Goal: Task Accomplishment & Management: Use online tool/utility

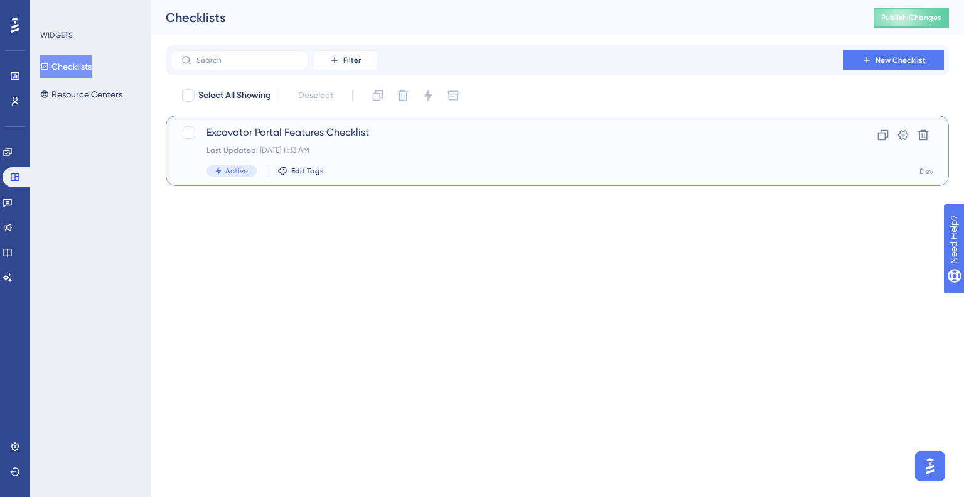
click at [286, 135] on span "Excavator Portal Features Checklist" at bounding box center [508, 132] width 602 height 15
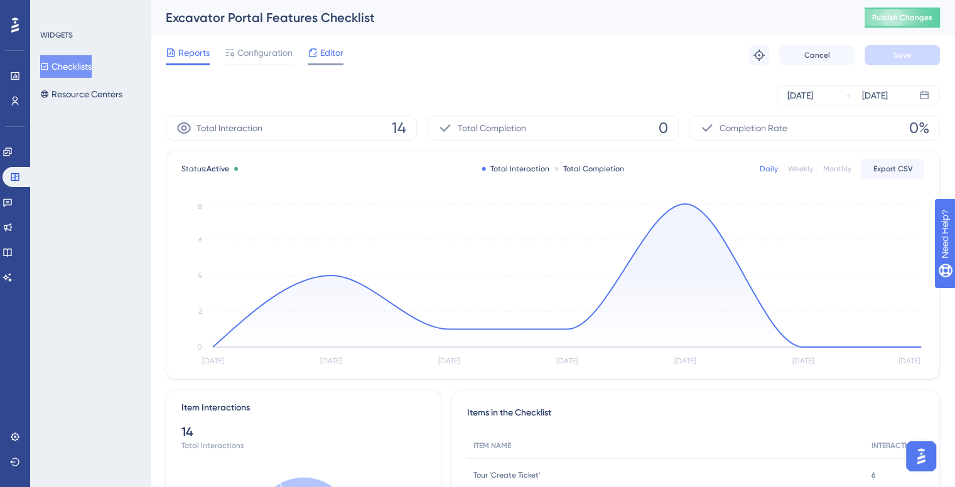
click at [328, 55] on span "Editor" at bounding box center [331, 52] width 23 height 15
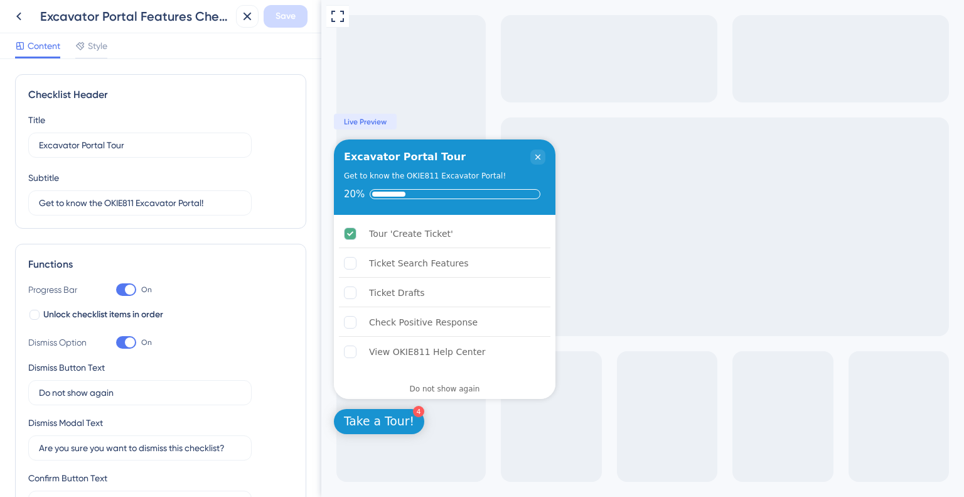
drag, startPoint x: 316, startPoint y: 173, endPoint x: 5, endPoint y: 103, distance: 318.5
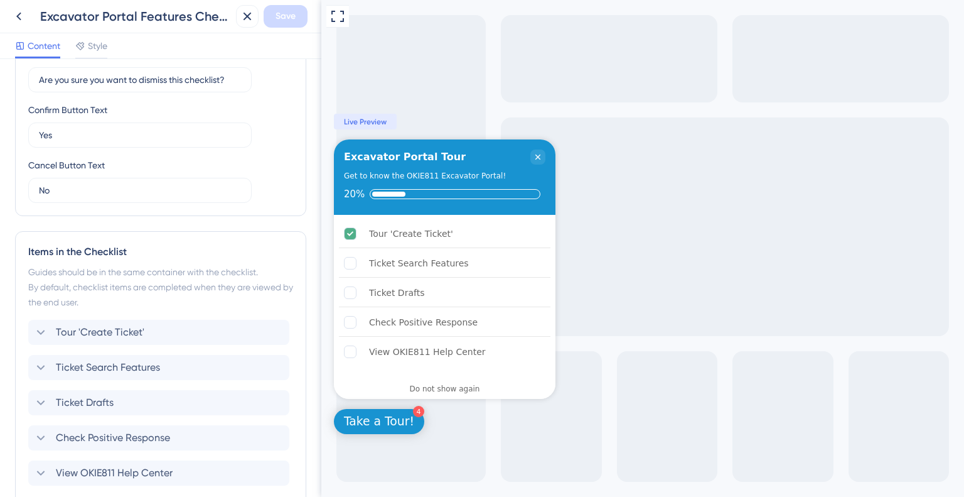
scroll to position [436, 0]
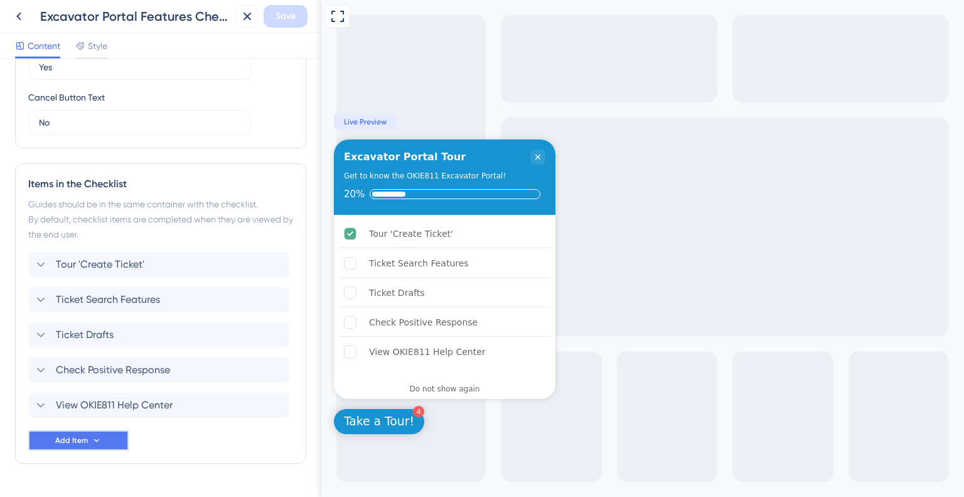
click at [78, 448] on button "Add Item" at bounding box center [78, 440] width 100 height 20
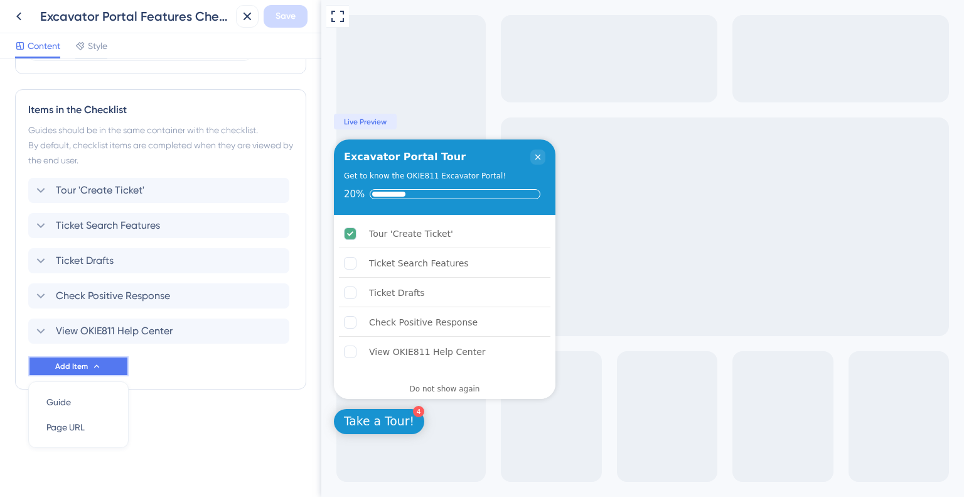
click at [100, 372] on button "Add Item" at bounding box center [78, 366] width 100 height 20
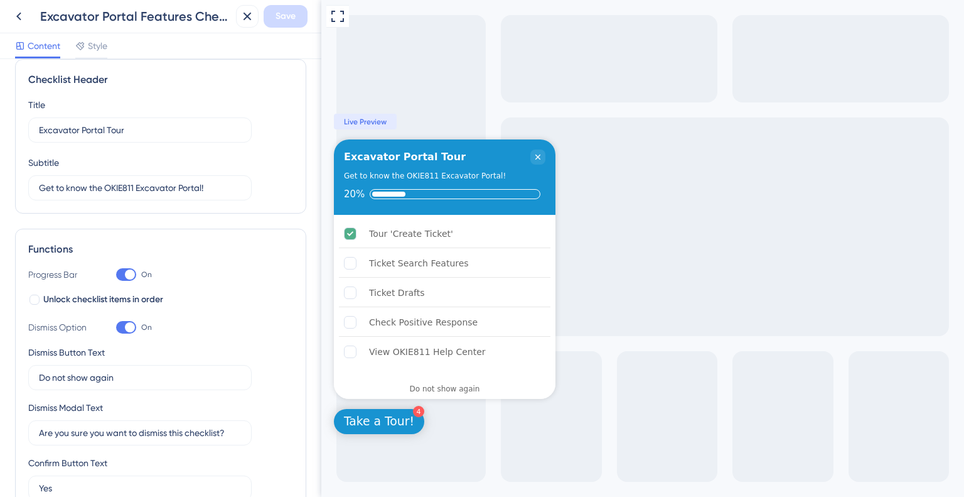
scroll to position [0, 0]
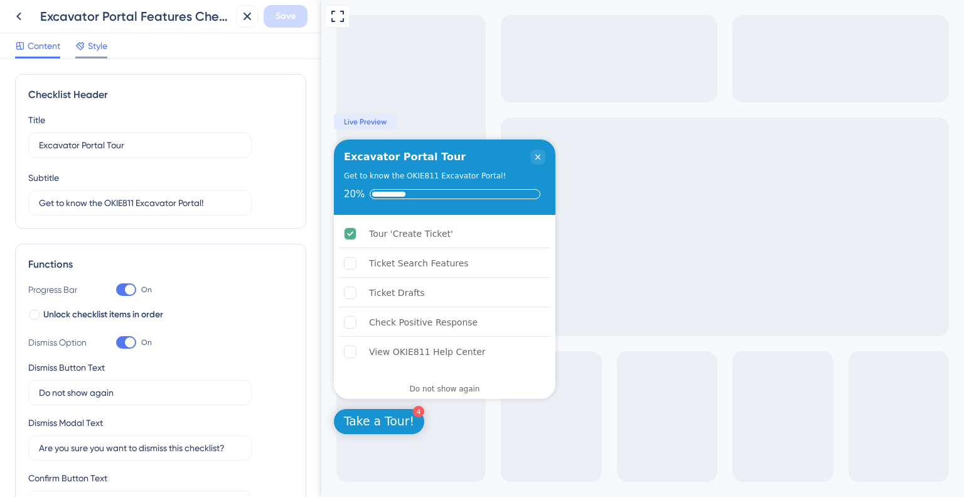
click at [102, 43] on span "Style" at bounding box center [97, 45] width 19 height 15
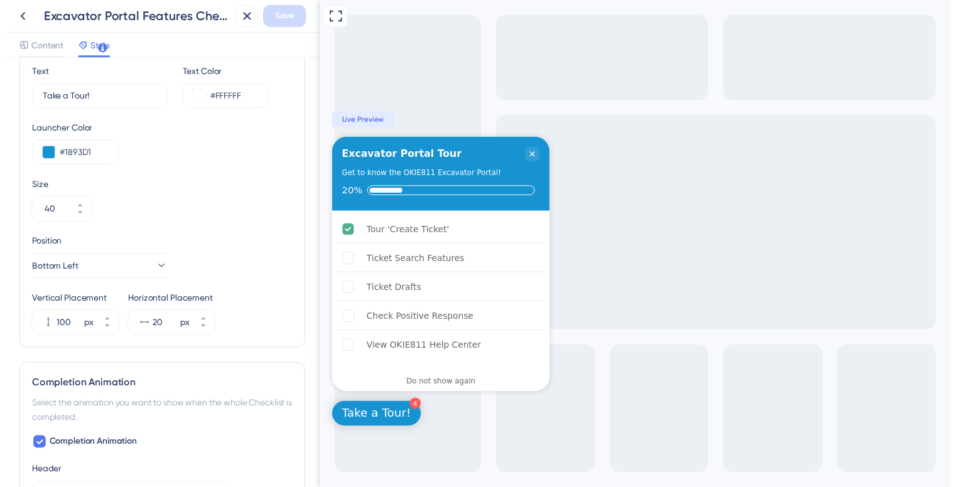
scroll to position [450, 0]
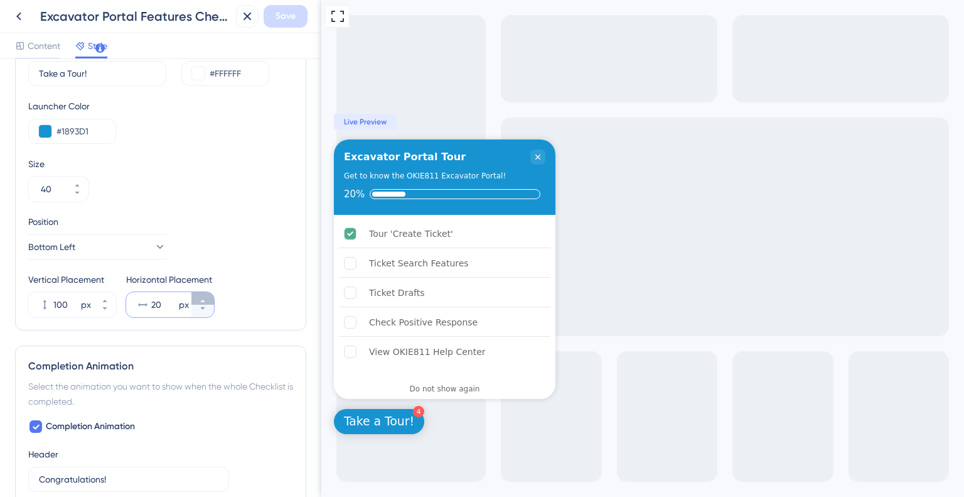
click at [207, 296] on button "20 px" at bounding box center [203, 298] width 23 height 13
click at [207, 296] on button "21 px" at bounding box center [203, 298] width 23 height 13
click at [207, 296] on button "22 px" at bounding box center [203, 298] width 23 height 13
click at [207, 296] on button "23 px" at bounding box center [203, 298] width 23 height 13
click at [207, 296] on button "24 px" at bounding box center [203, 298] width 23 height 13
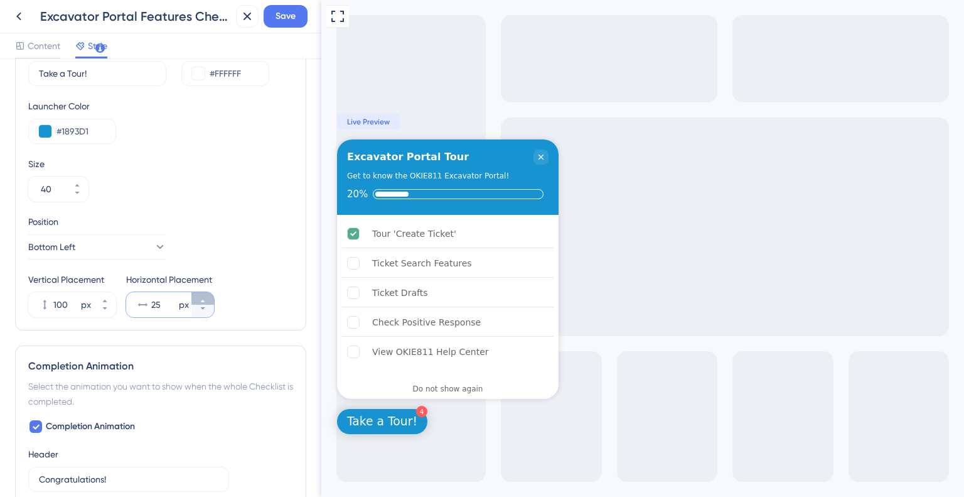
click at [207, 296] on button "25 px" at bounding box center [203, 298] width 23 height 13
click at [207, 296] on button "26 px" at bounding box center [203, 298] width 23 height 13
click at [207, 296] on button "27 px" at bounding box center [203, 298] width 23 height 13
click at [207, 296] on button "28 px" at bounding box center [203, 298] width 23 height 13
click at [207, 296] on button "29 px" at bounding box center [203, 298] width 23 height 13
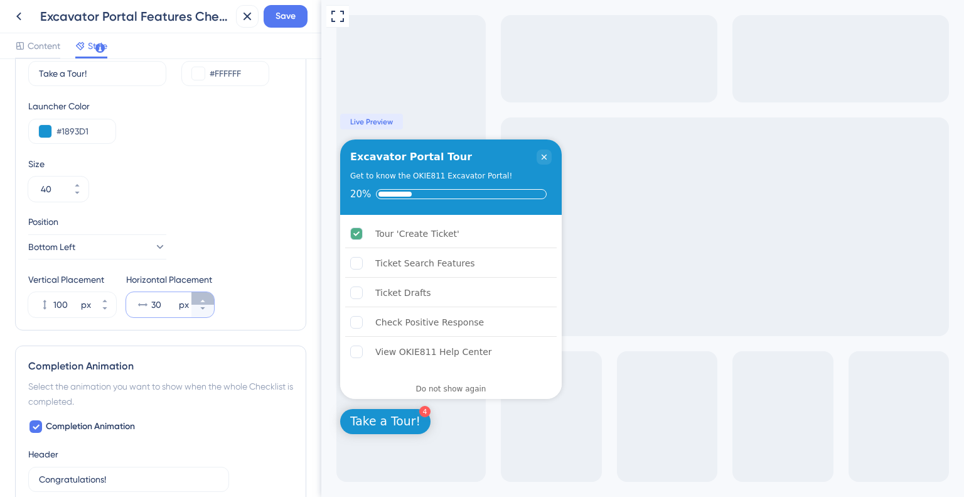
click at [207, 296] on button "30 px" at bounding box center [203, 298] width 23 height 13
click at [207, 296] on button "31 px" at bounding box center [203, 298] width 23 height 13
click at [207, 296] on button "32 px" at bounding box center [203, 298] width 23 height 13
click at [207, 296] on button "33 px" at bounding box center [203, 298] width 23 height 13
click at [207, 296] on button "34 px" at bounding box center [203, 298] width 23 height 13
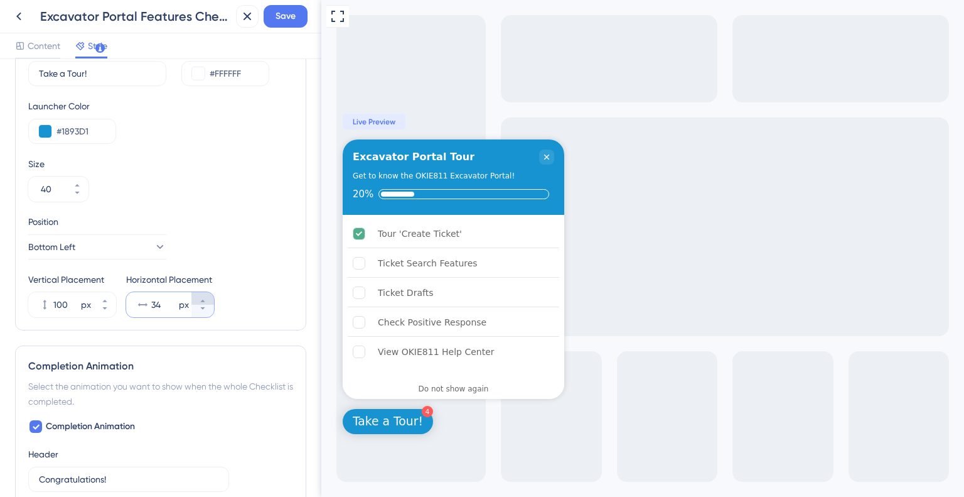
type input "35"
click at [283, 21] on span "Save" at bounding box center [286, 16] width 20 height 15
click at [21, 24] on button at bounding box center [19, 16] width 23 height 23
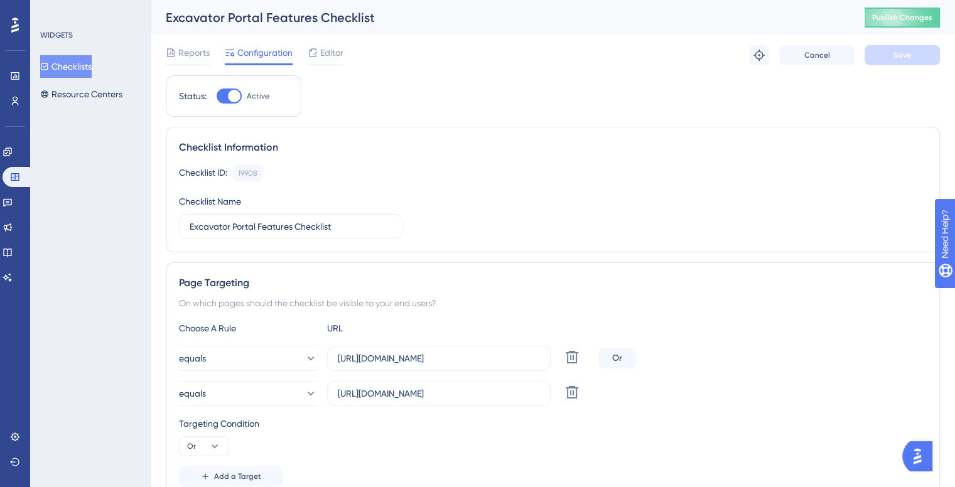
click at [909, 3] on div "Excavator Portal Features Checklist Publish Changes" at bounding box center [553, 17] width 804 height 35
click at [910, 8] on button "Publish Changes" at bounding box center [902, 18] width 75 height 20
click at [336, 52] on span "Editor" at bounding box center [331, 52] width 23 height 15
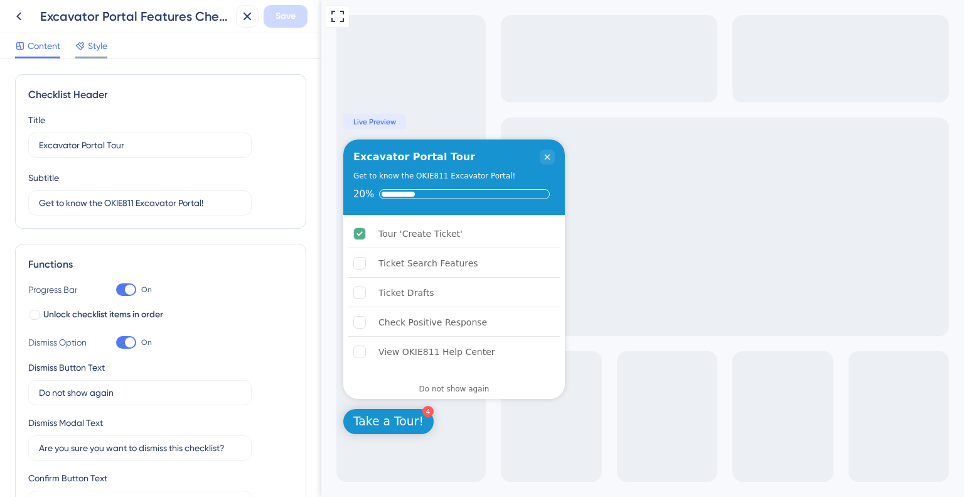
click at [101, 40] on span "Style" at bounding box center [97, 45] width 19 height 15
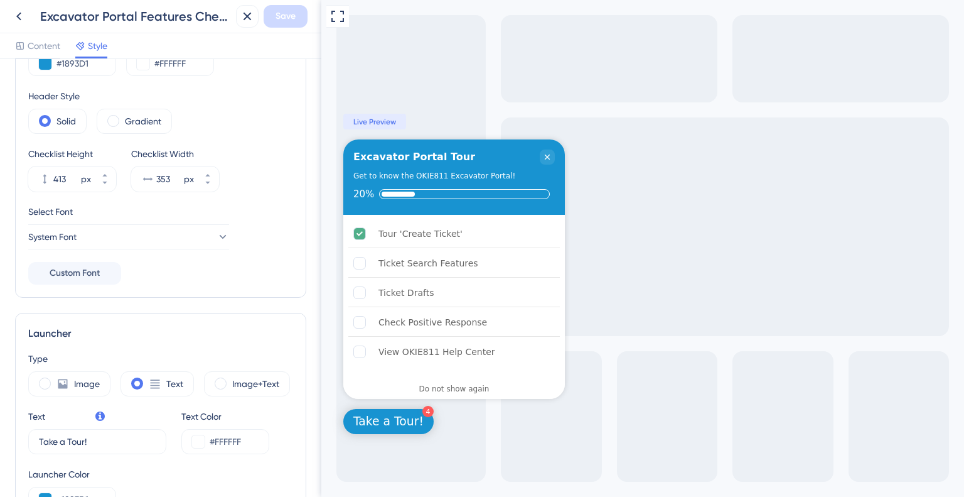
scroll to position [90, 0]
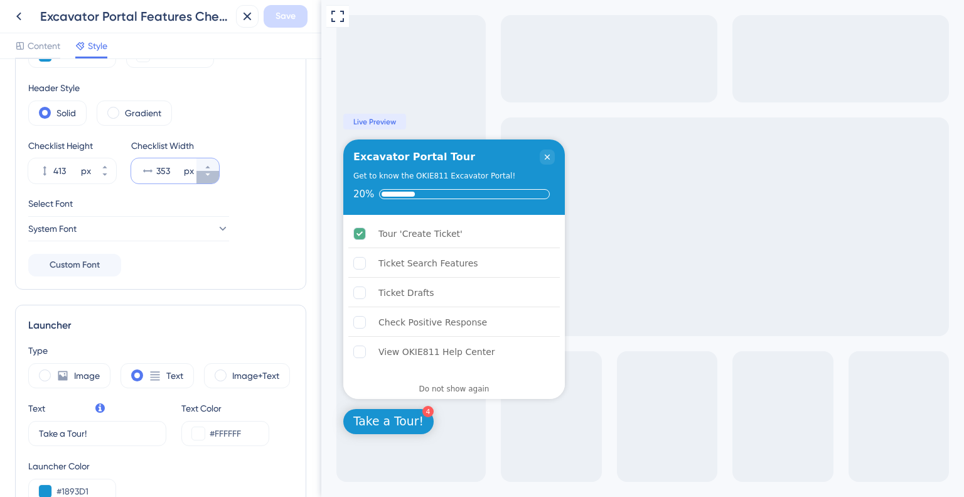
click at [208, 176] on icon at bounding box center [208, 175] width 8 height 8
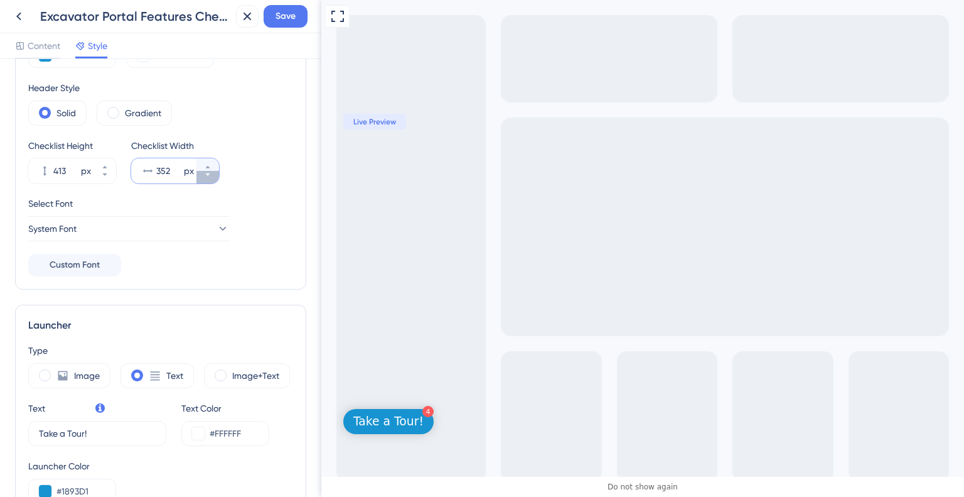
click at [208, 176] on icon at bounding box center [208, 175] width 8 height 8
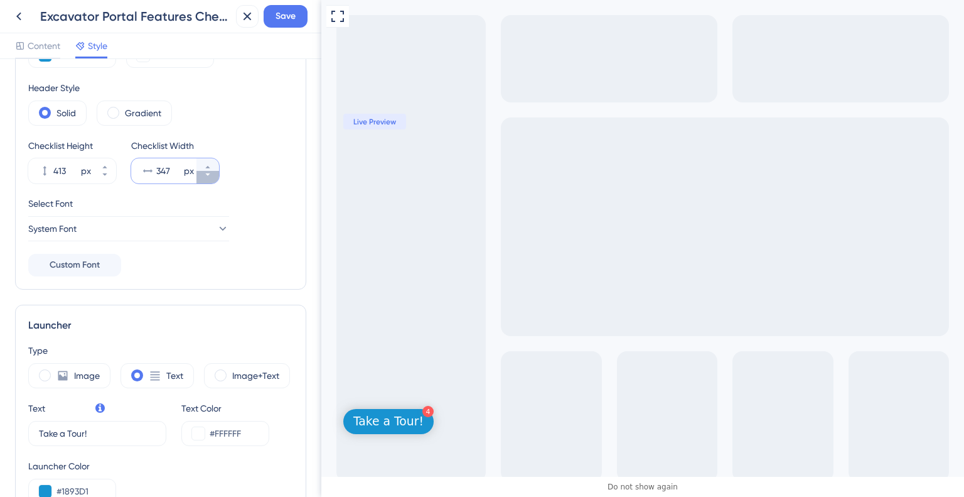
click at [208, 176] on icon at bounding box center [208, 175] width 8 height 8
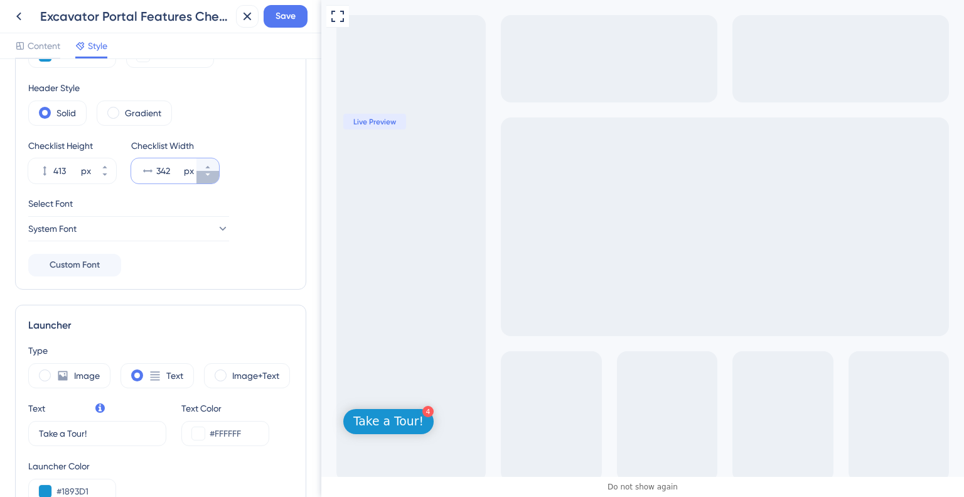
click at [208, 176] on icon at bounding box center [208, 175] width 8 height 8
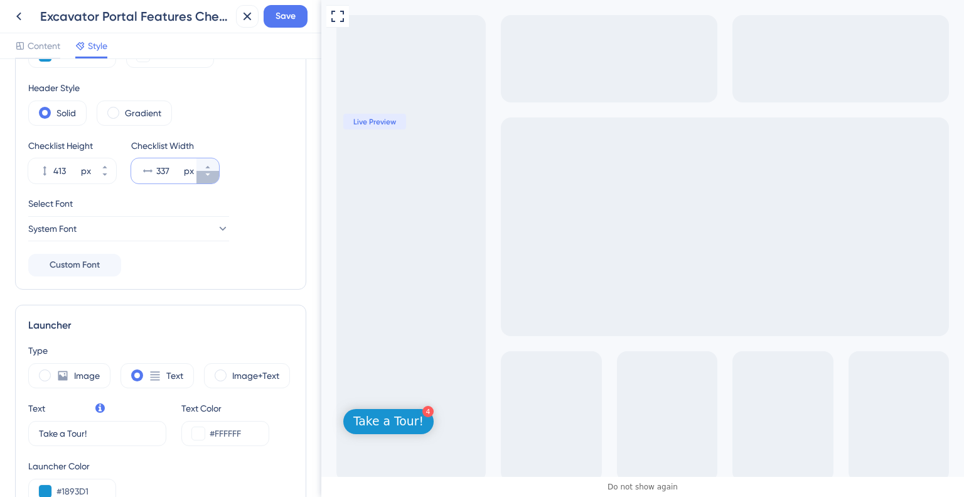
click at [208, 176] on icon at bounding box center [208, 175] width 8 height 8
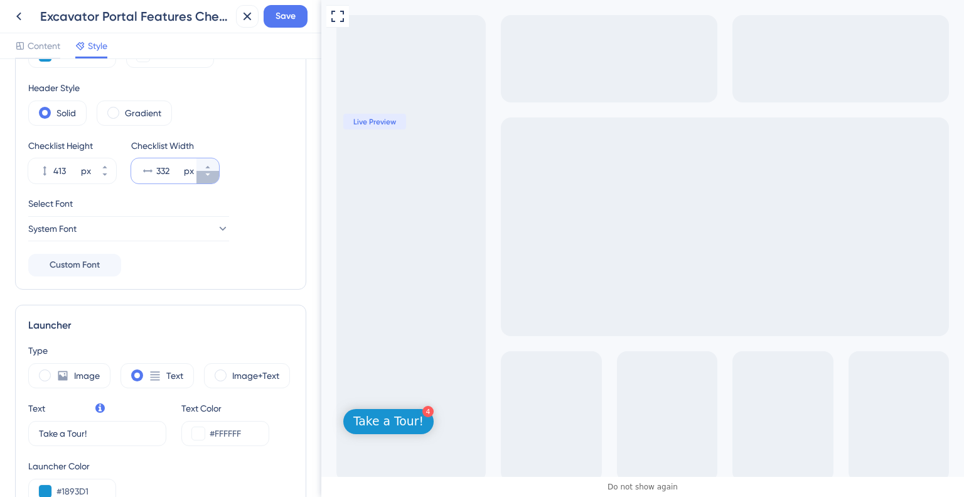
click at [208, 176] on icon at bounding box center [208, 175] width 8 height 8
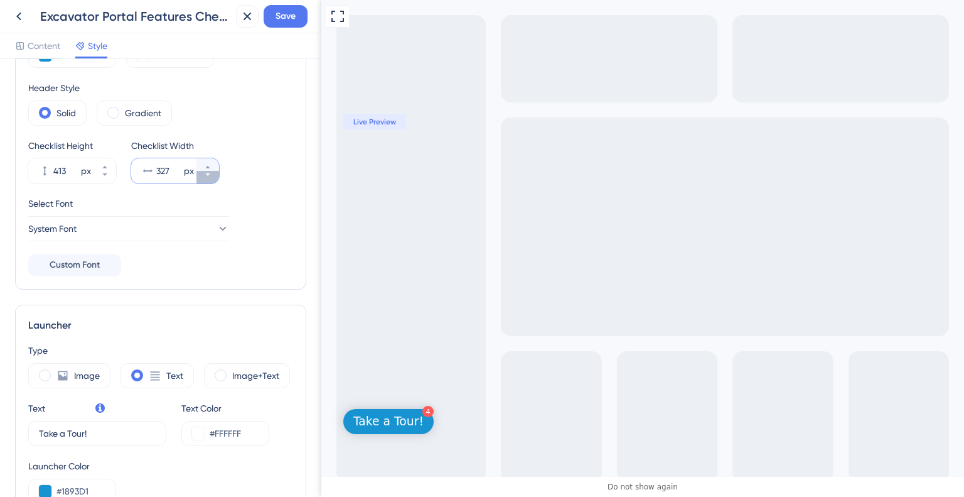
click at [208, 176] on icon at bounding box center [208, 175] width 8 height 8
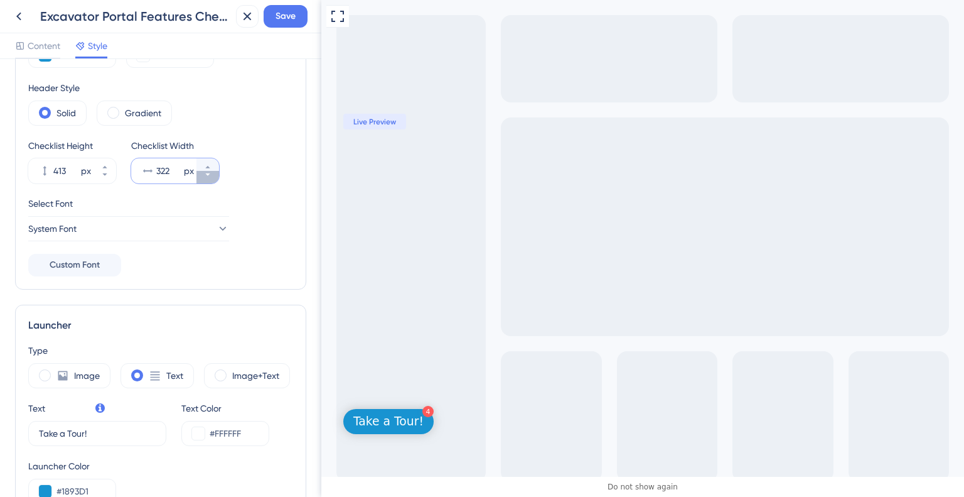
click at [208, 176] on icon at bounding box center [208, 175] width 8 height 8
type input "320"
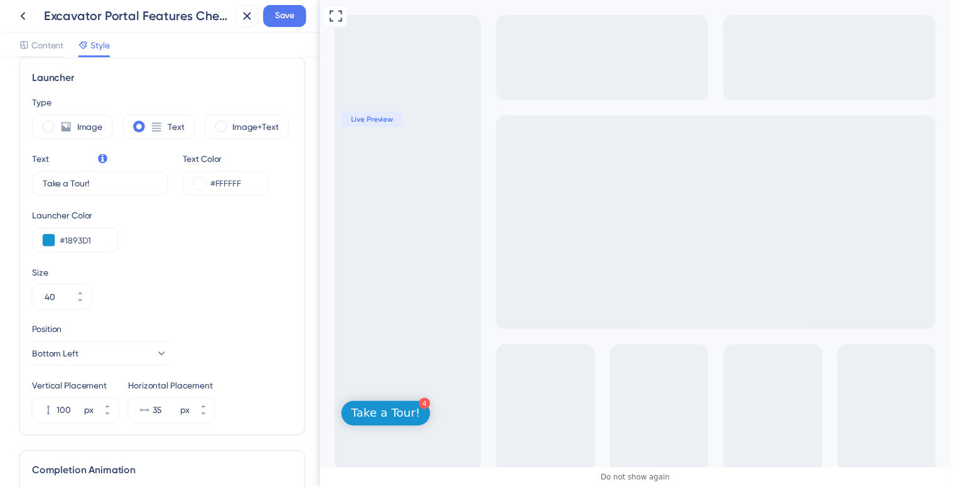
scroll to position [416, 0]
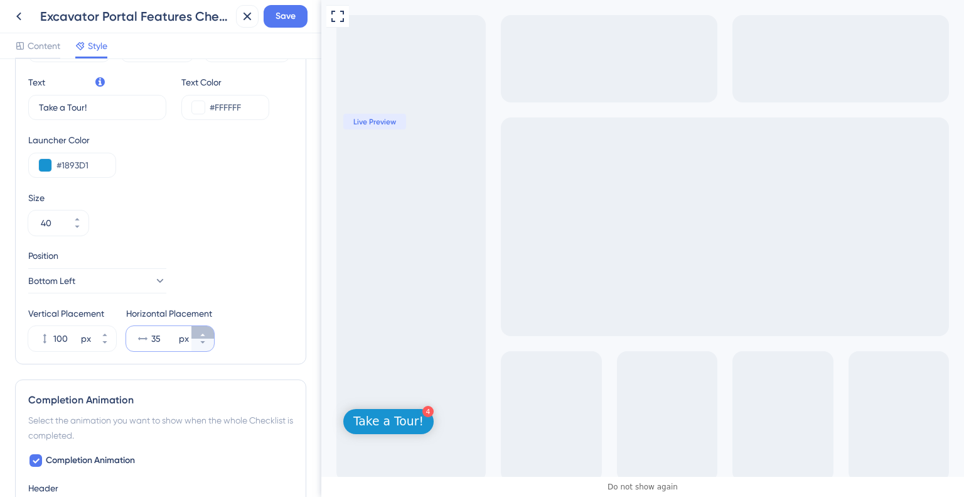
click at [204, 333] on icon at bounding box center [203, 335] width 8 height 8
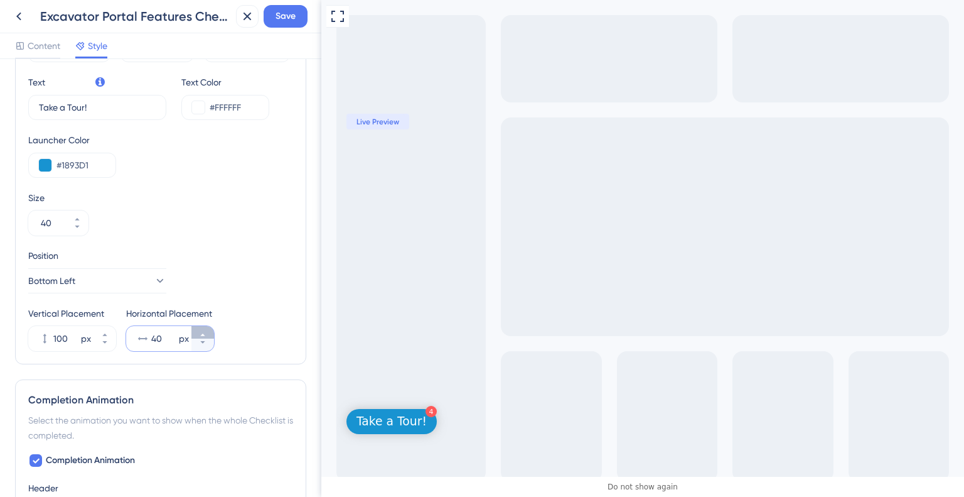
click at [204, 333] on icon at bounding box center [203, 335] width 8 height 8
type input "44"
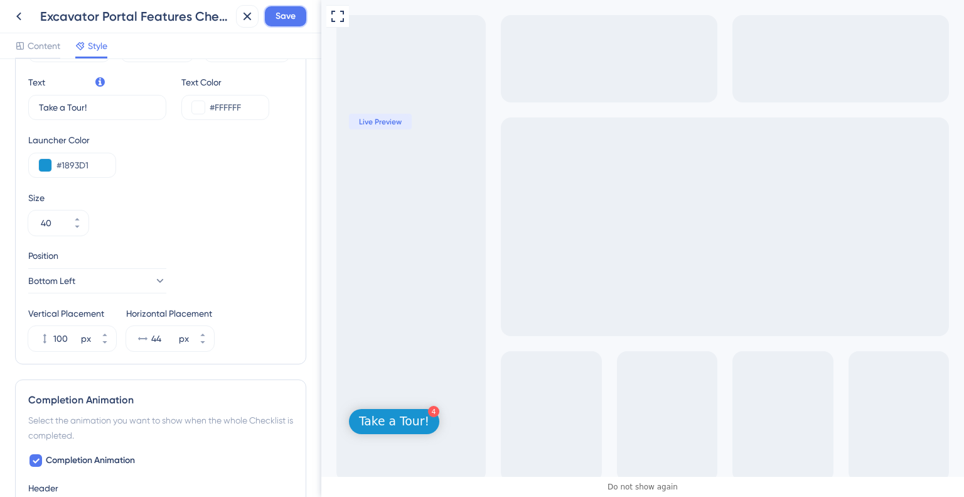
click at [286, 22] on span "Save" at bounding box center [286, 16] width 20 height 15
click at [20, 16] on icon at bounding box center [18, 16] width 15 height 15
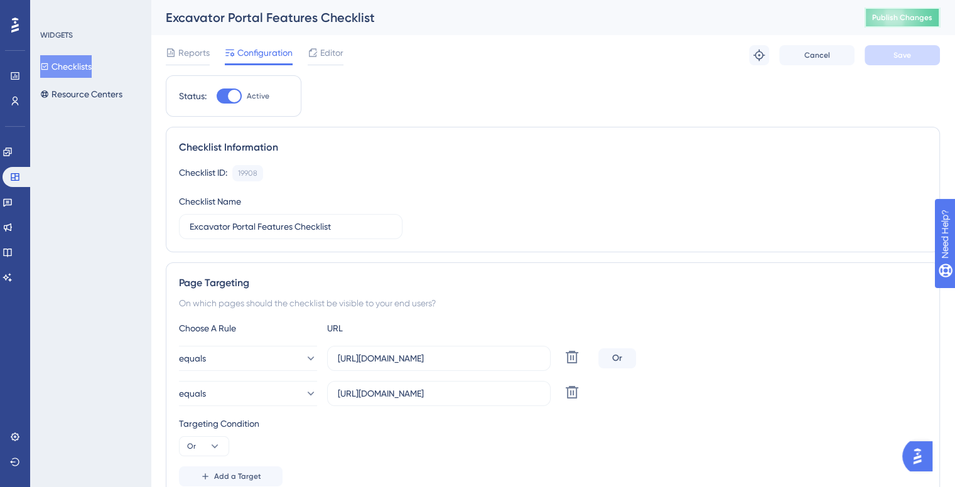
click at [882, 24] on button "Publish Changes" at bounding box center [902, 18] width 75 height 20
click at [11, 153] on icon at bounding box center [7, 152] width 8 height 8
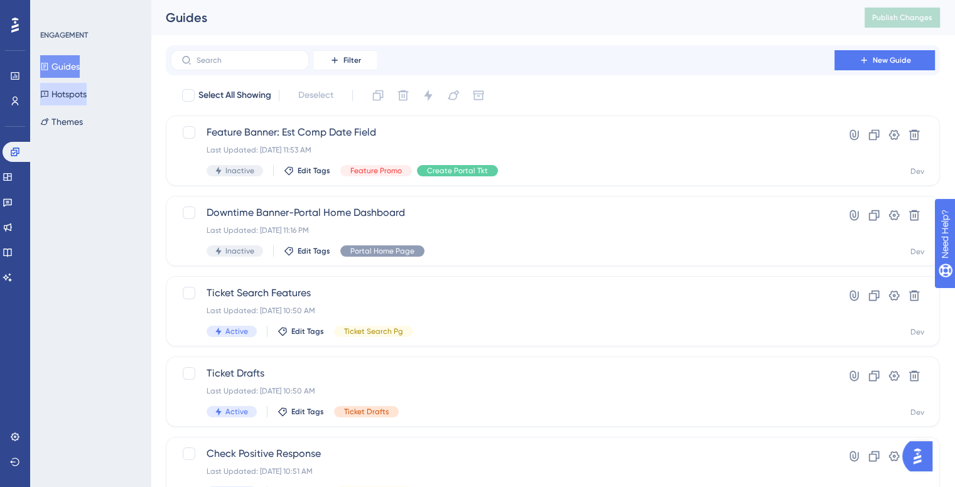
click at [79, 97] on button "Hotspots" at bounding box center [63, 94] width 46 height 23
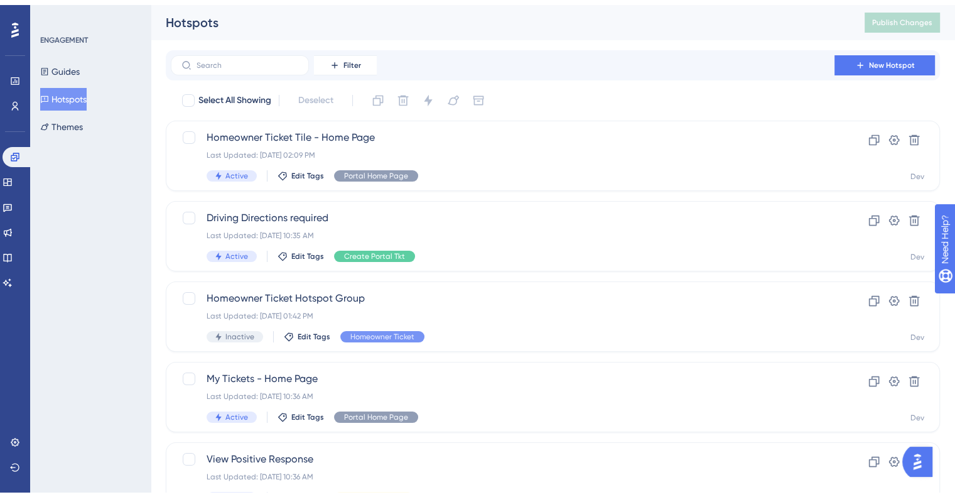
scroll to position [70, 0]
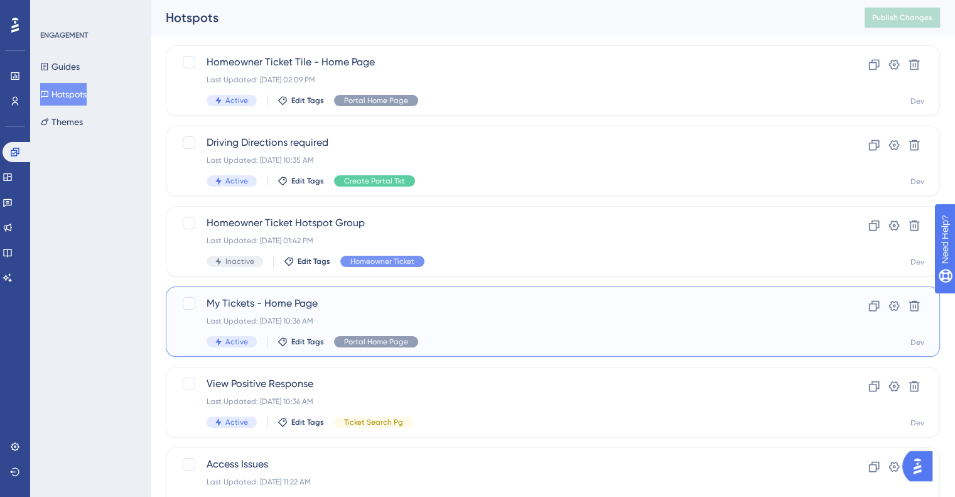
click at [268, 306] on span "My Tickets - Home Page" at bounding box center [503, 303] width 592 height 15
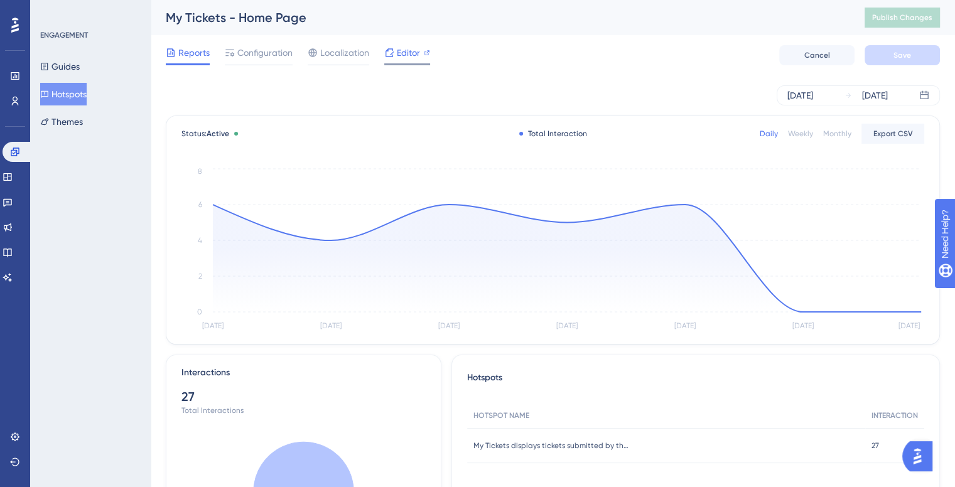
click at [406, 50] on span "Editor" at bounding box center [408, 52] width 23 height 15
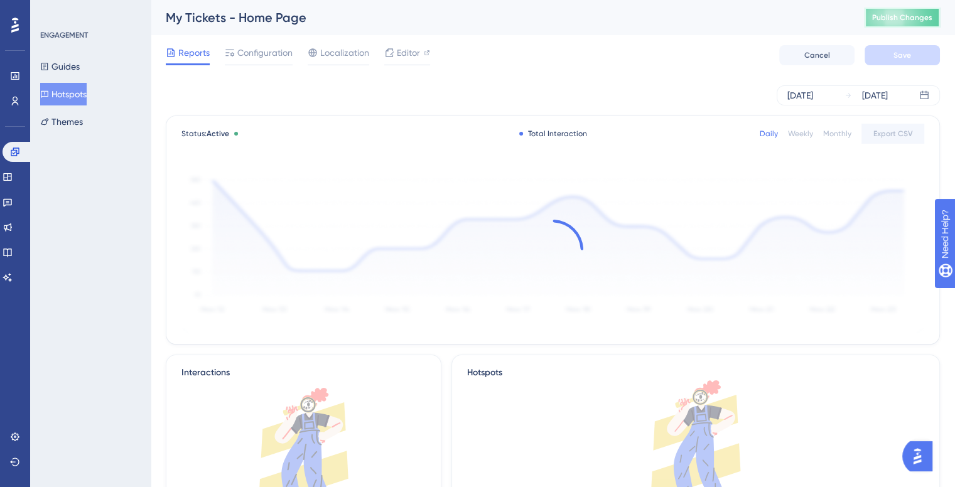
click at [892, 19] on span "Publish Changes" at bounding box center [902, 18] width 60 height 10
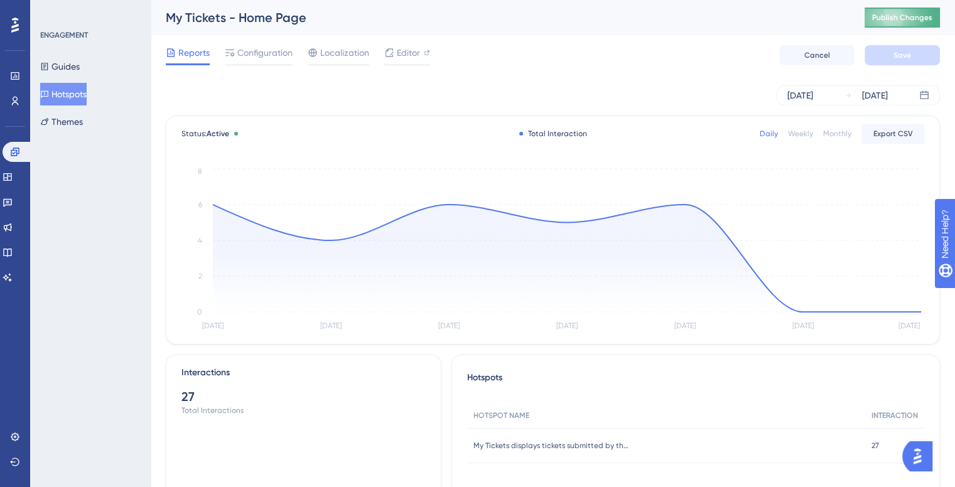
click at [895, 16] on span "Publish Changes" at bounding box center [902, 18] width 60 height 10
